Goal: Transaction & Acquisition: Purchase product/service

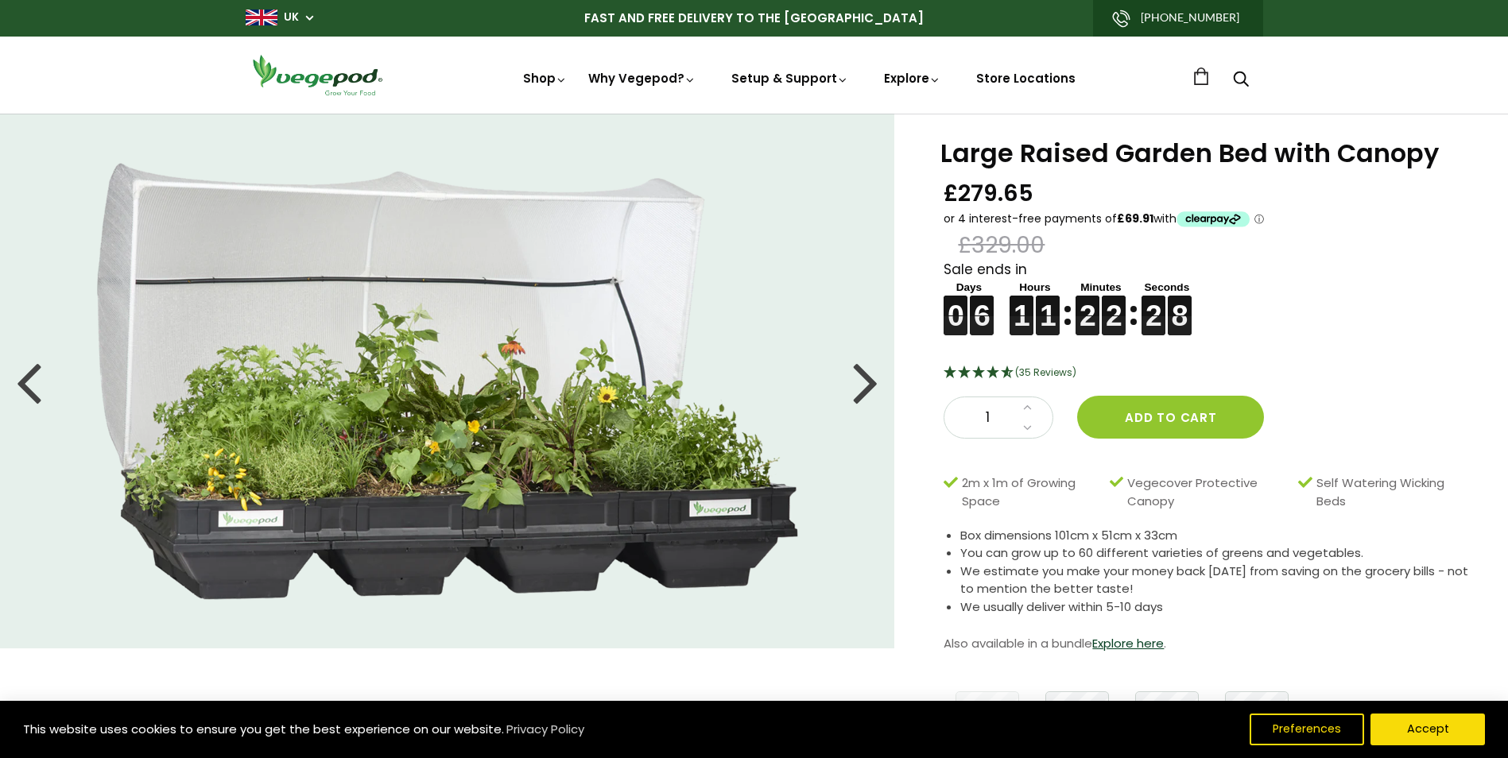
click at [867, 372] on div at bounding box center [865, 382] width 25 height 72
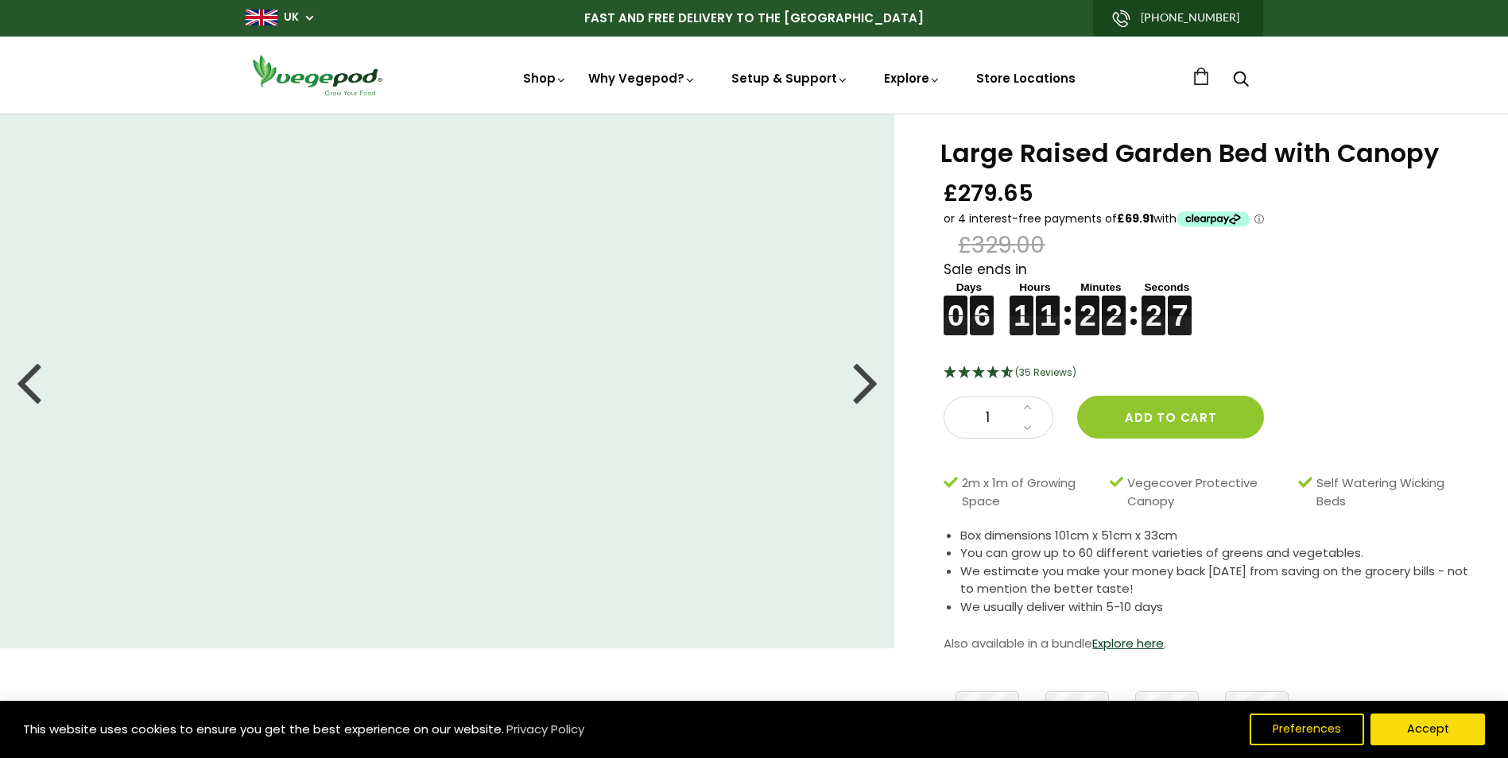
click at [867, 372] on div at bounding box center [865, 382] width 25 height 72
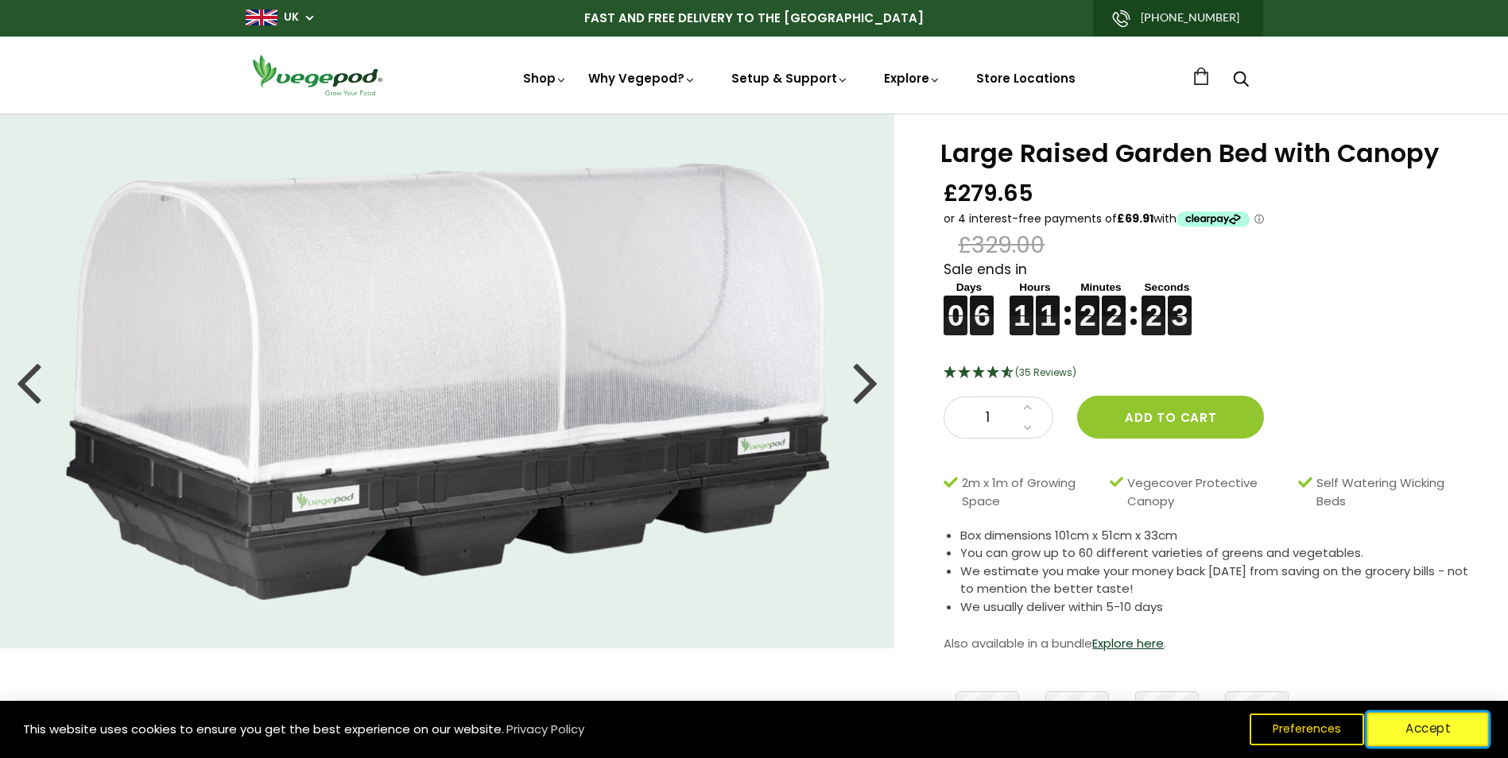
click at [1461, 727] on button "Accept" at bounding box center [1428, 729] width 122 height 33
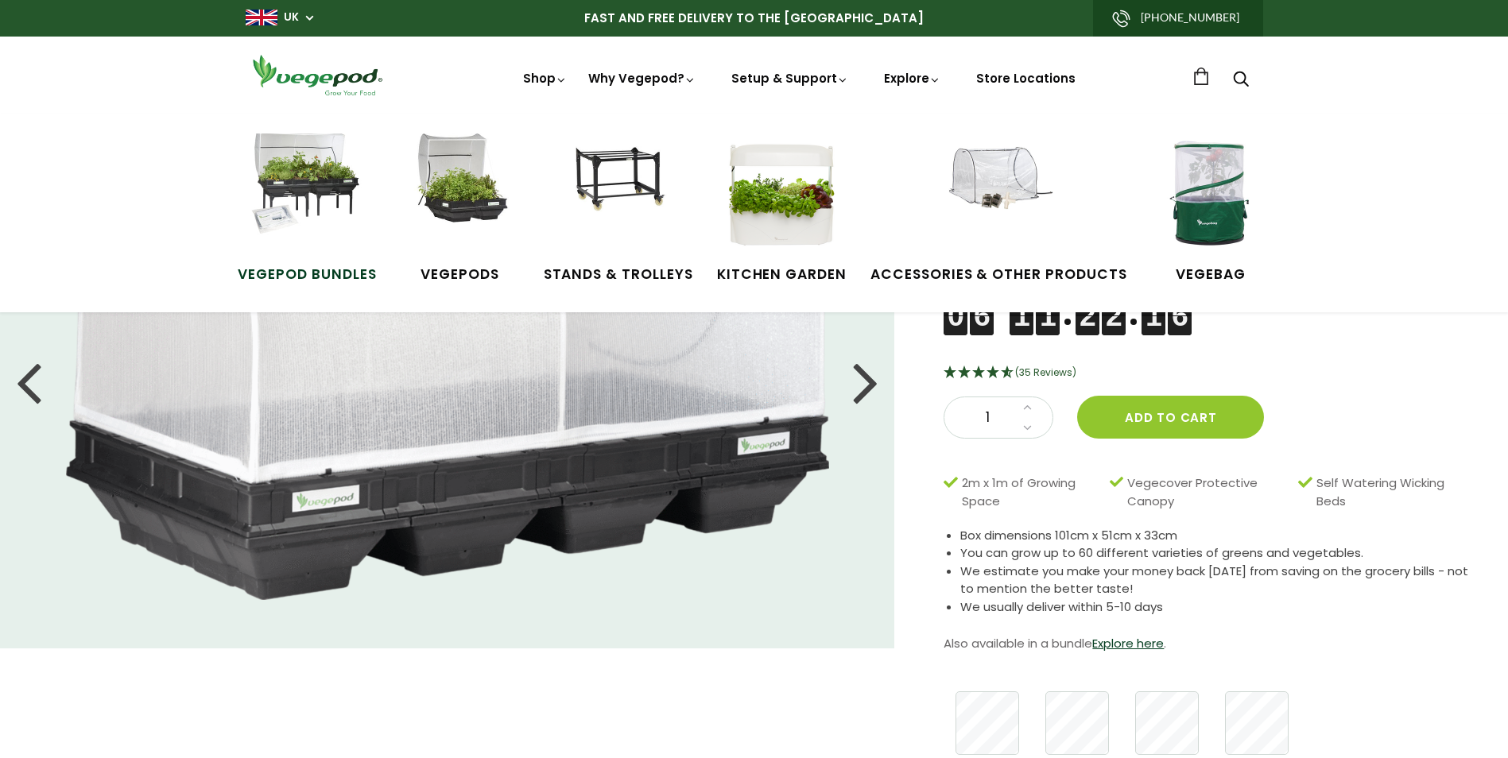
click at [332, 177] on img at bounding box center [306, 193] width 119 height 119
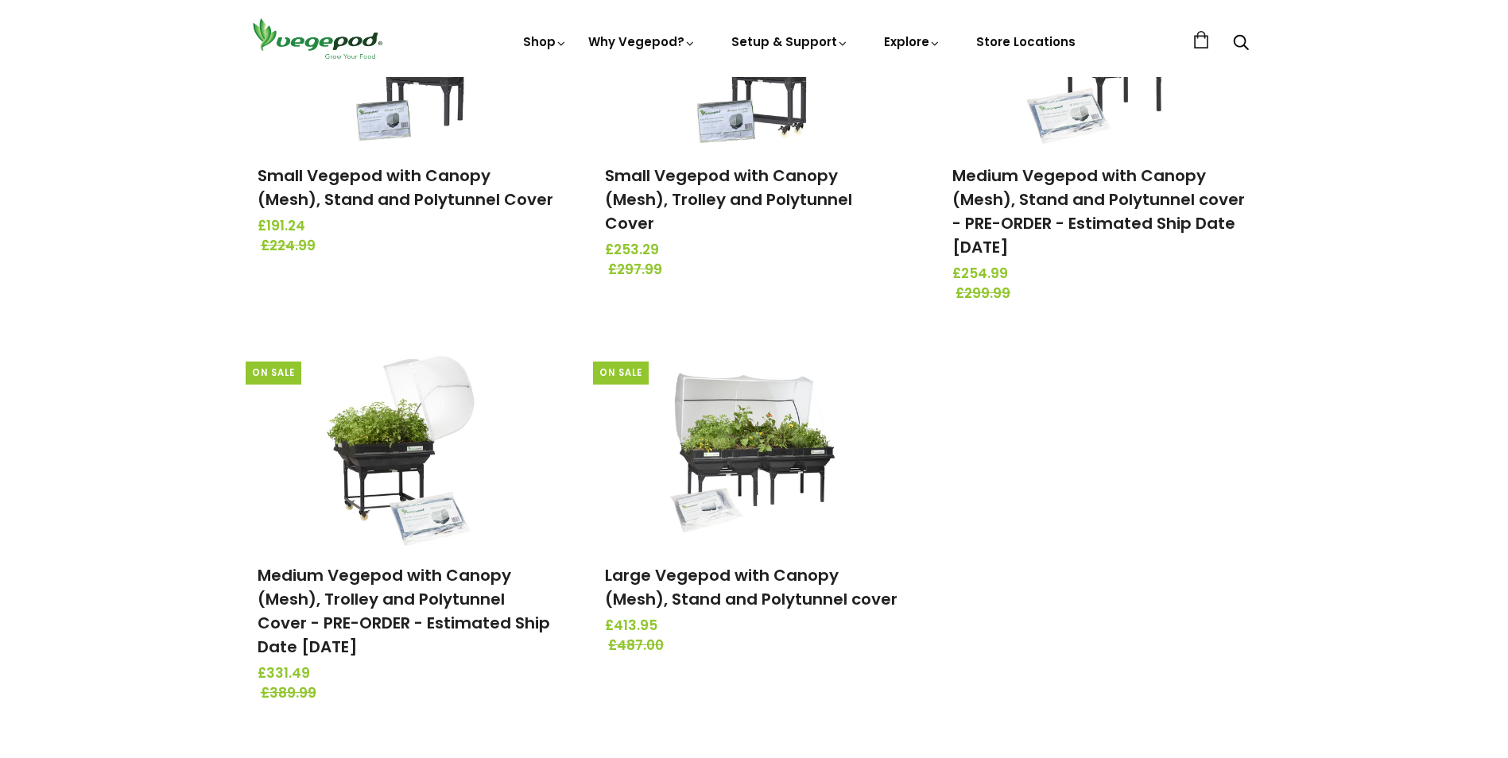
scroll to position [390, 0]
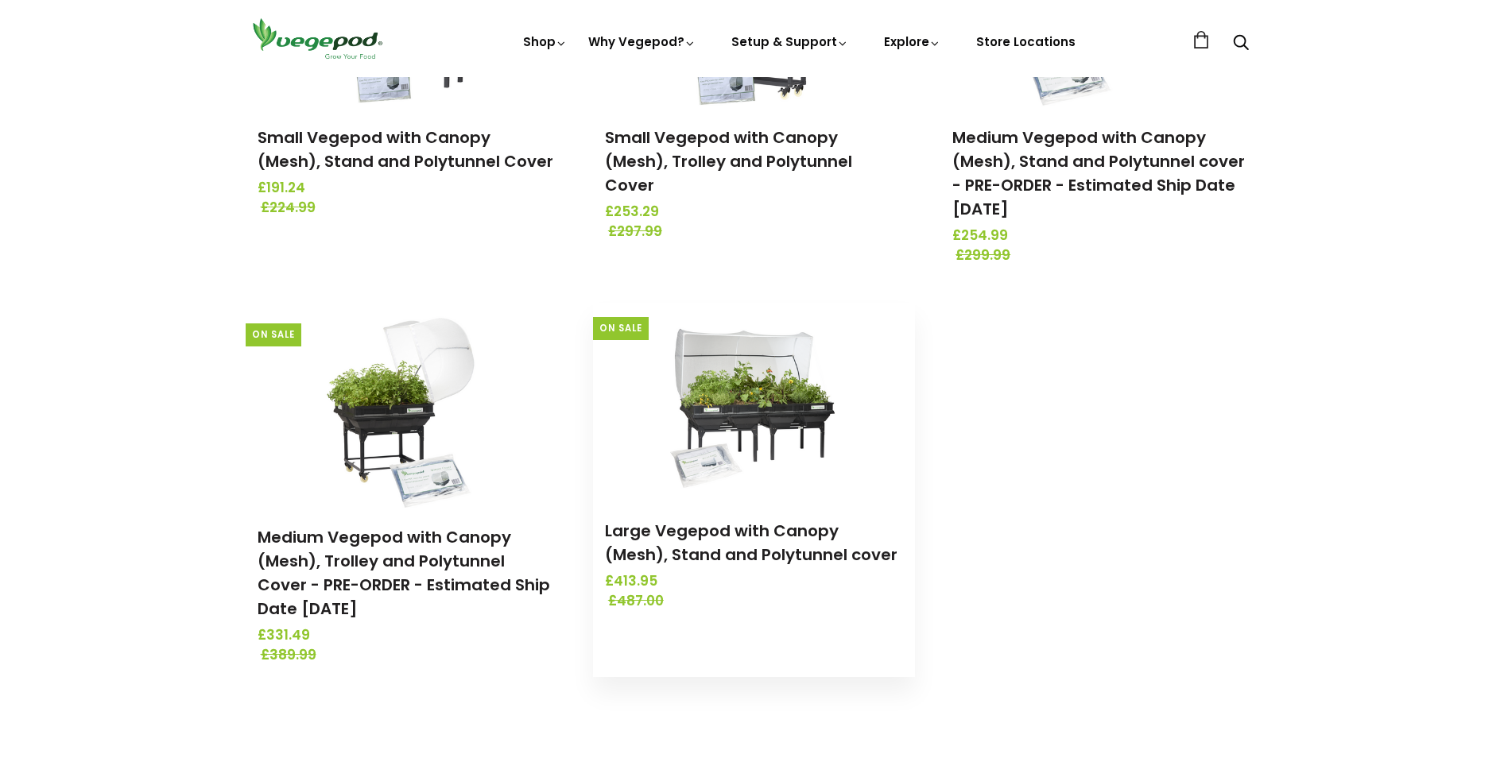
click at [769, 416] on img at bounding box center [753, 402] width 167 height 199
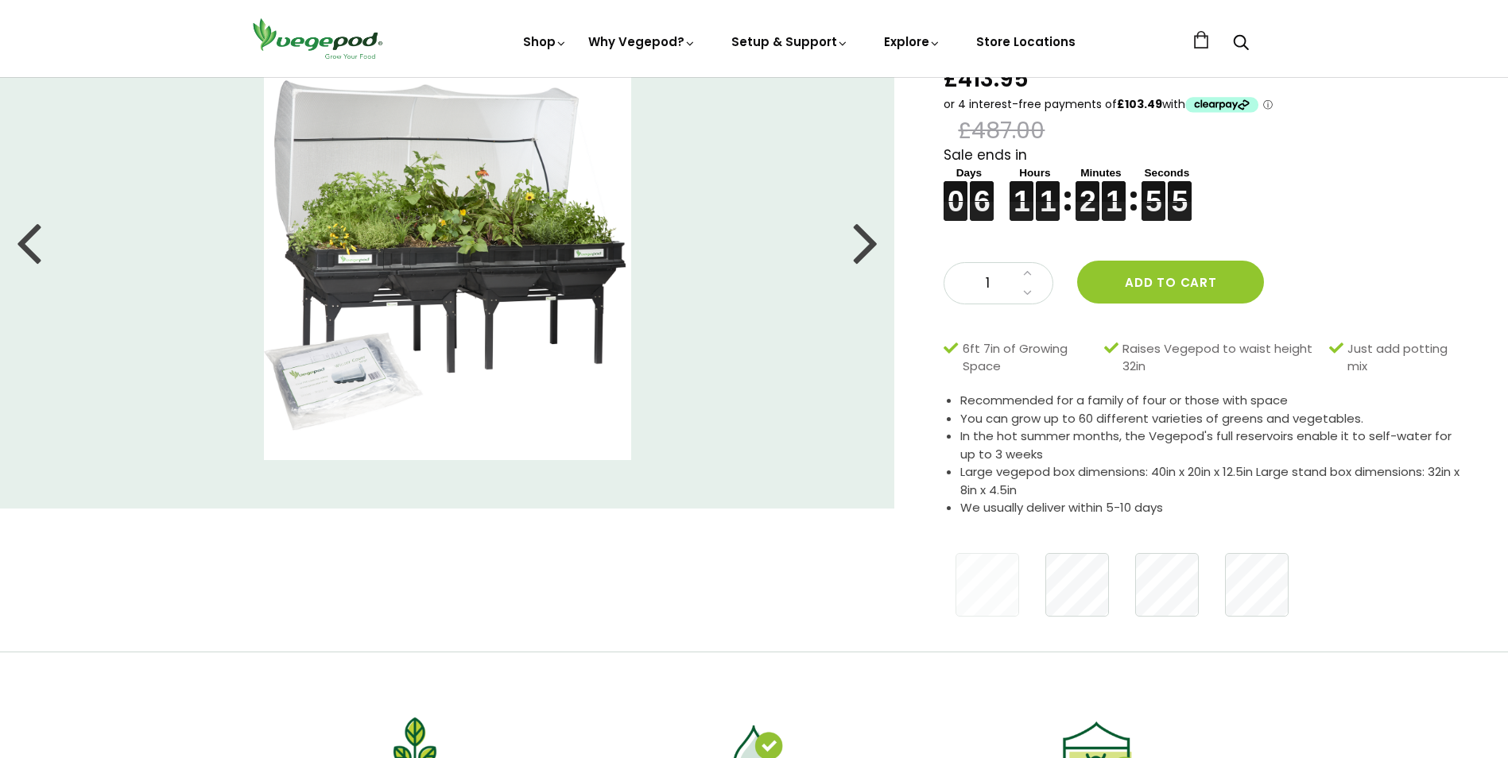
scroll to position [13, 0]
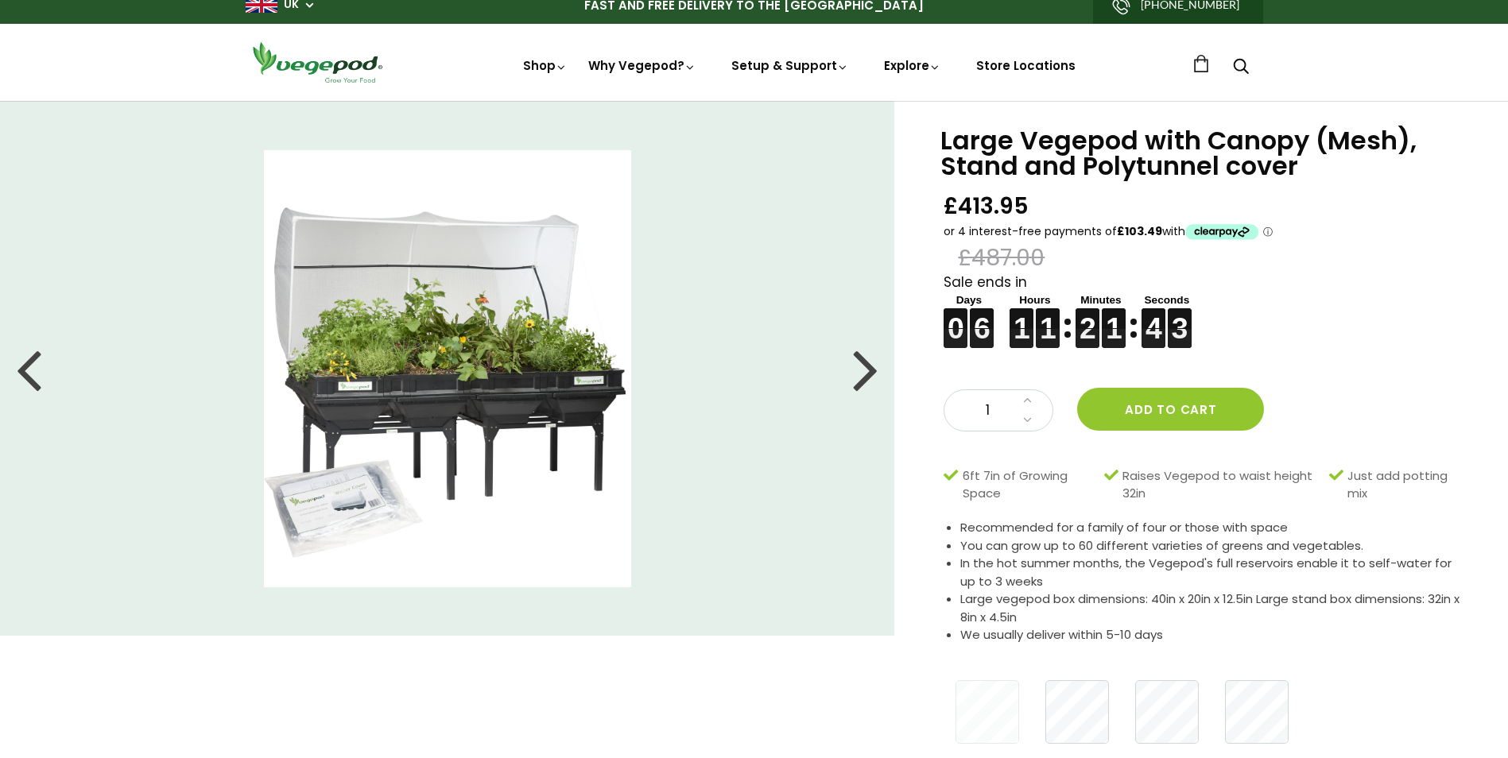
click at [871, 368] on div at bounding box center [865, 369] width 25 height 72
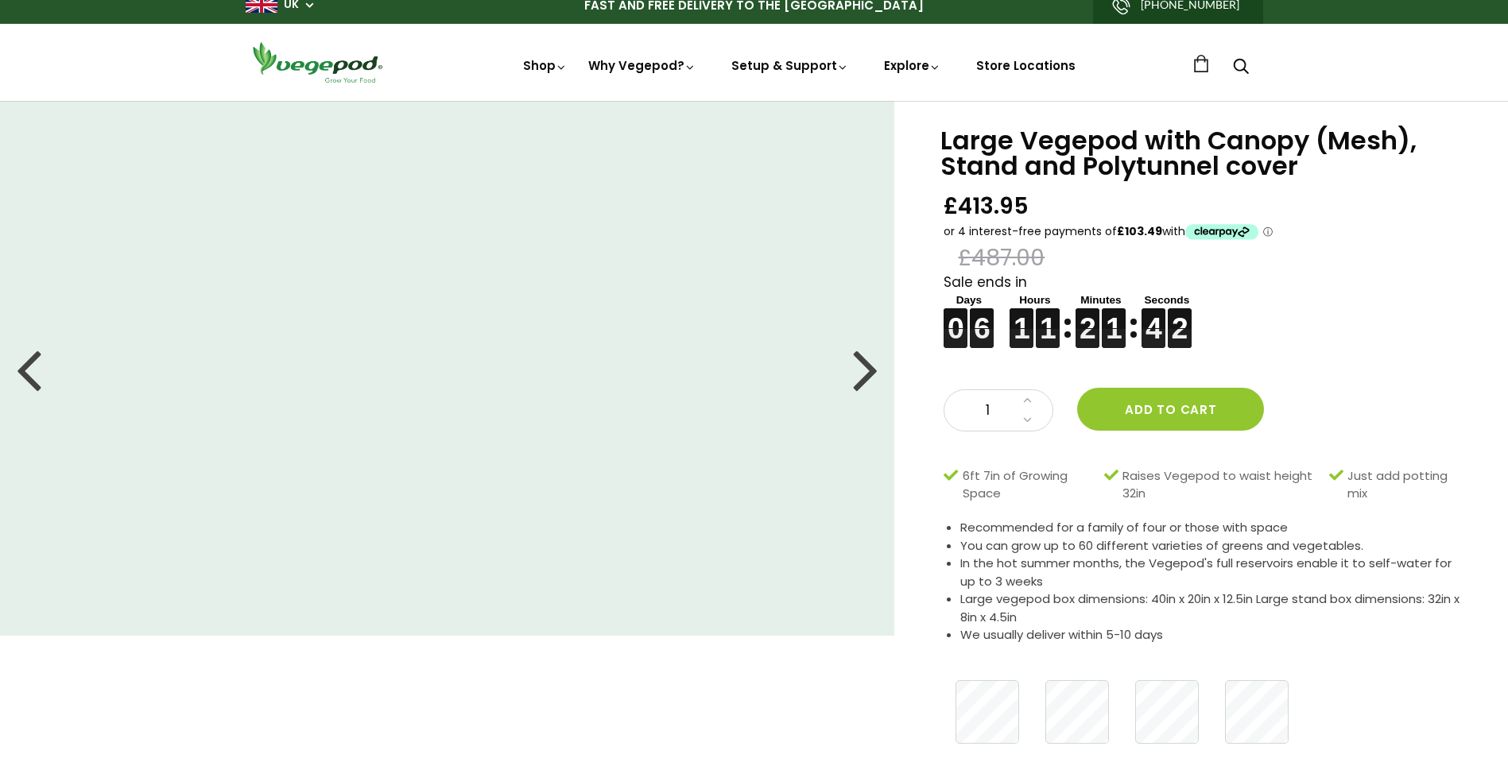
click at [871, 368] on div at bounding box center [865, 369] width 25 height 72
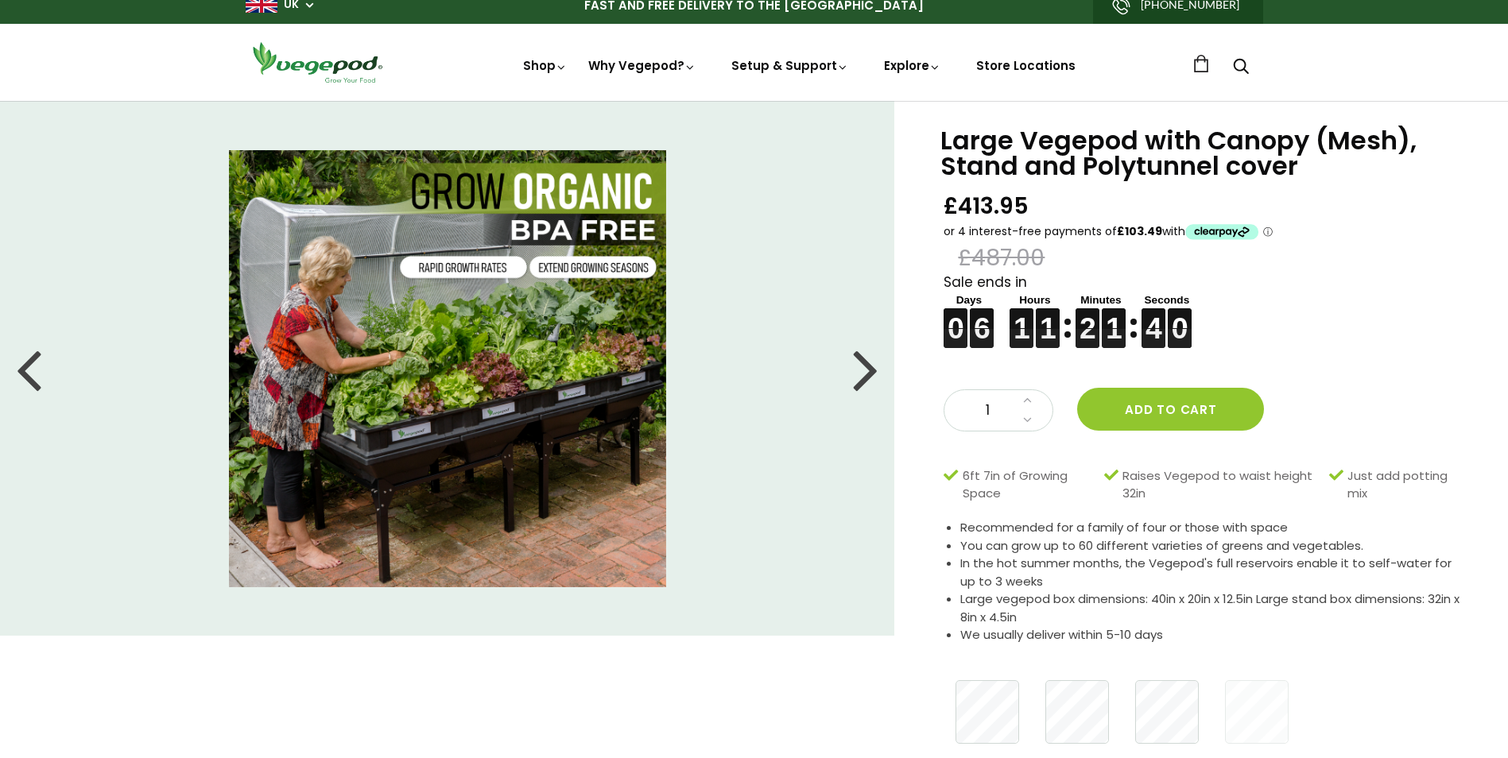
click at [871, 368] on div at bounding box center [865, 369] width 25 height 72
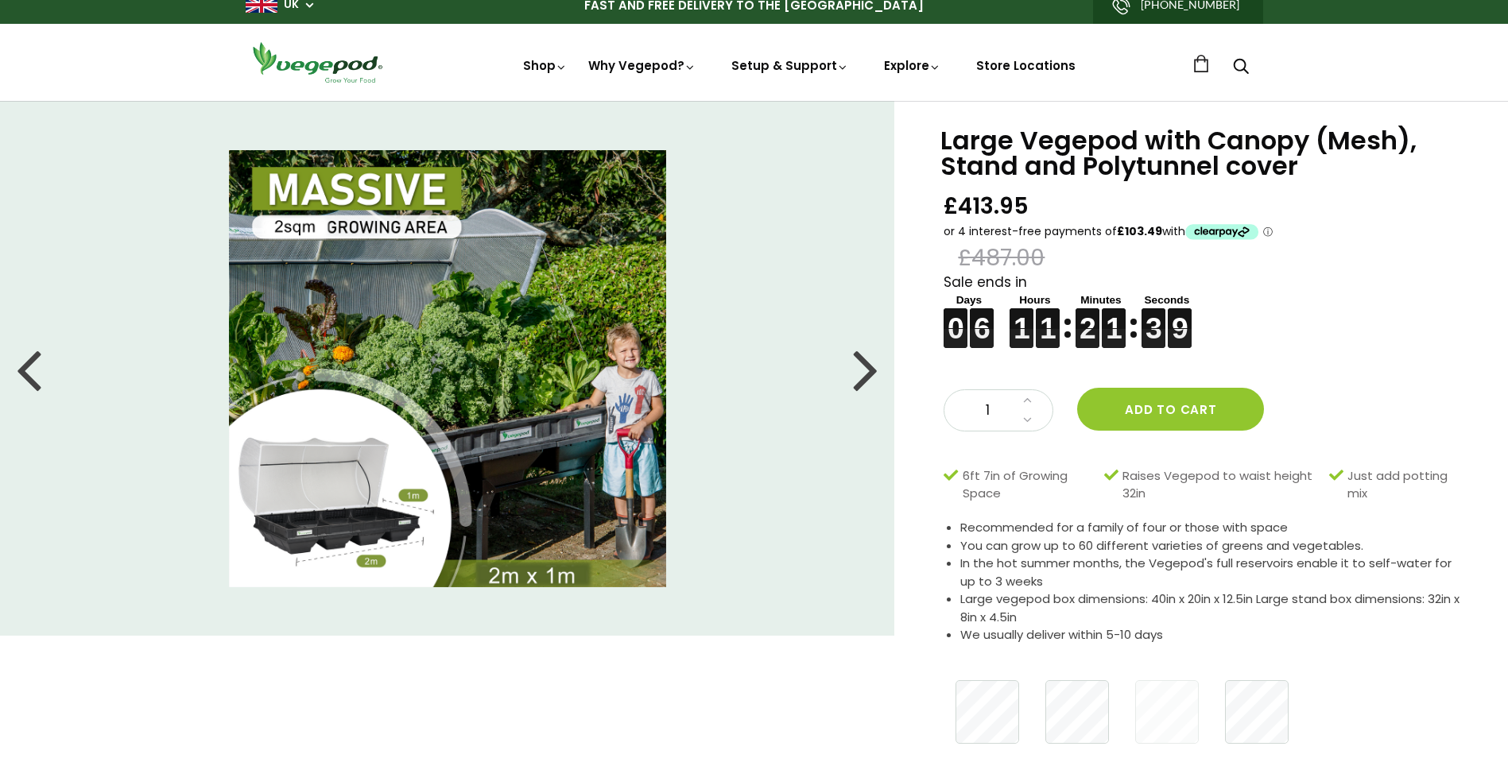
click at [871, 368] on div at bounding box center [865, 369] width 25 height 72
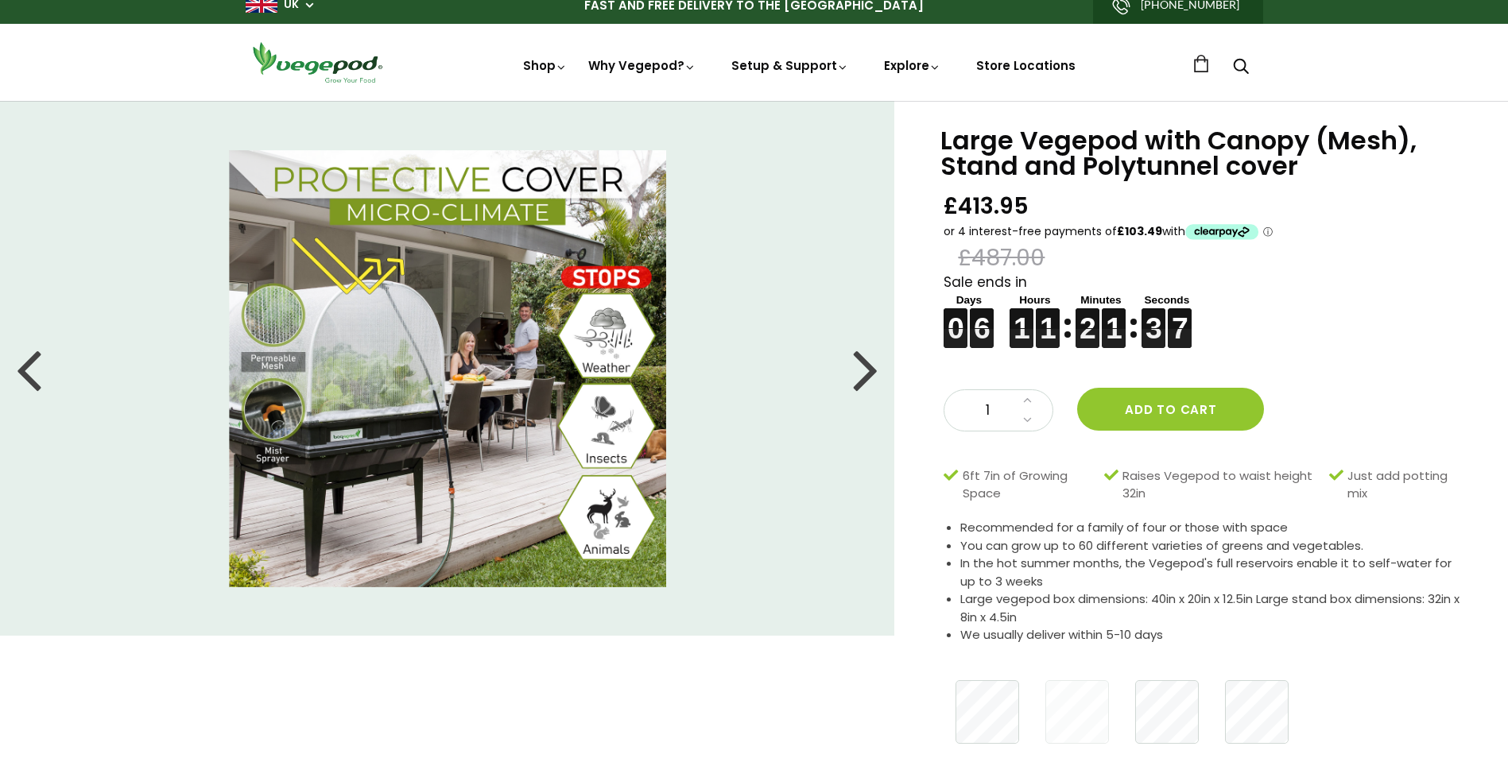
click at [871, 368] on div at bounding box center [865, 369] width 25 height 72
